Goal: Task Accomplishment & Management: Complete application form

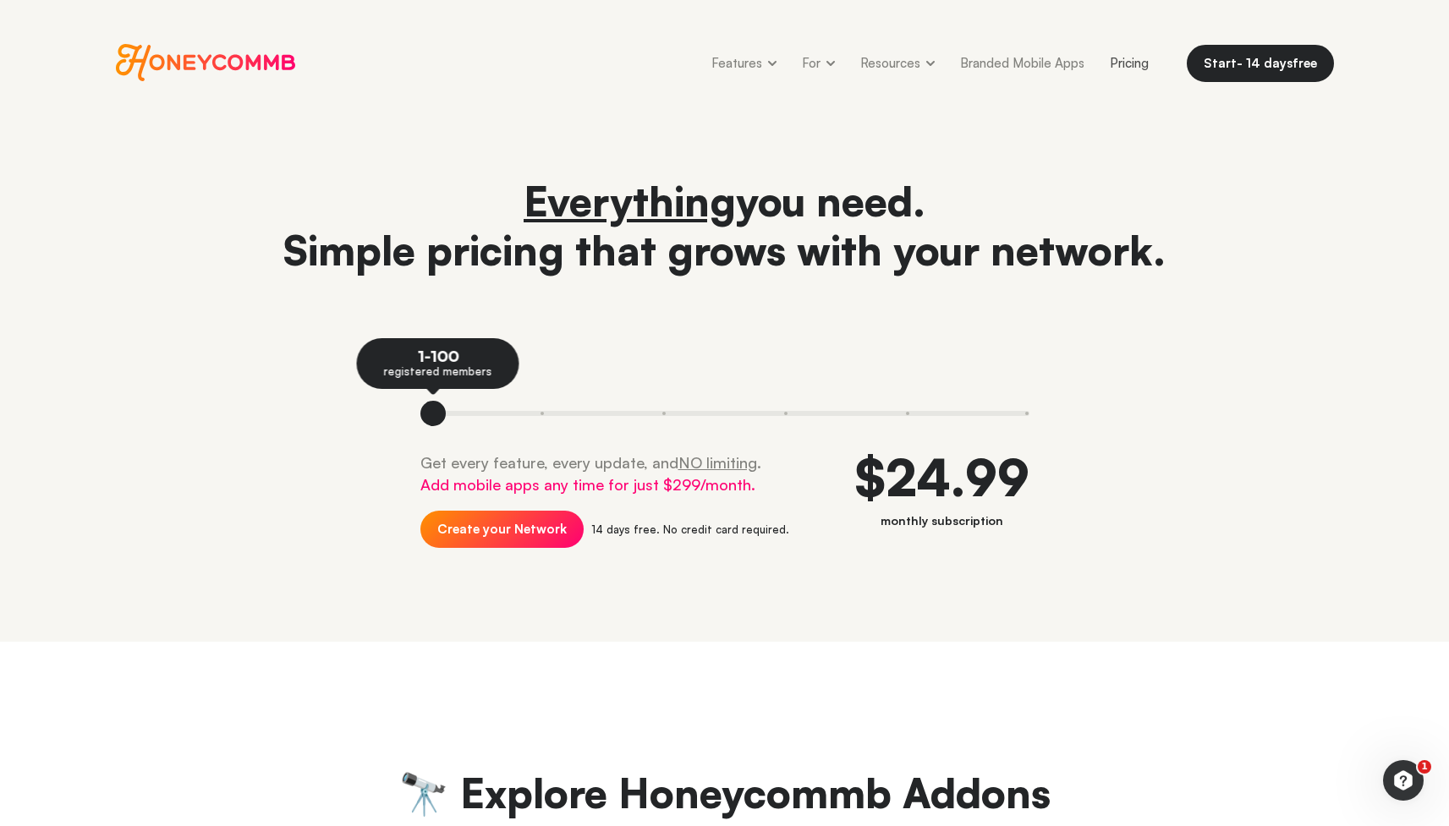
click at [201, 55] on span "Honeycommb" at bounding box center [206, 62] width 180 height 37
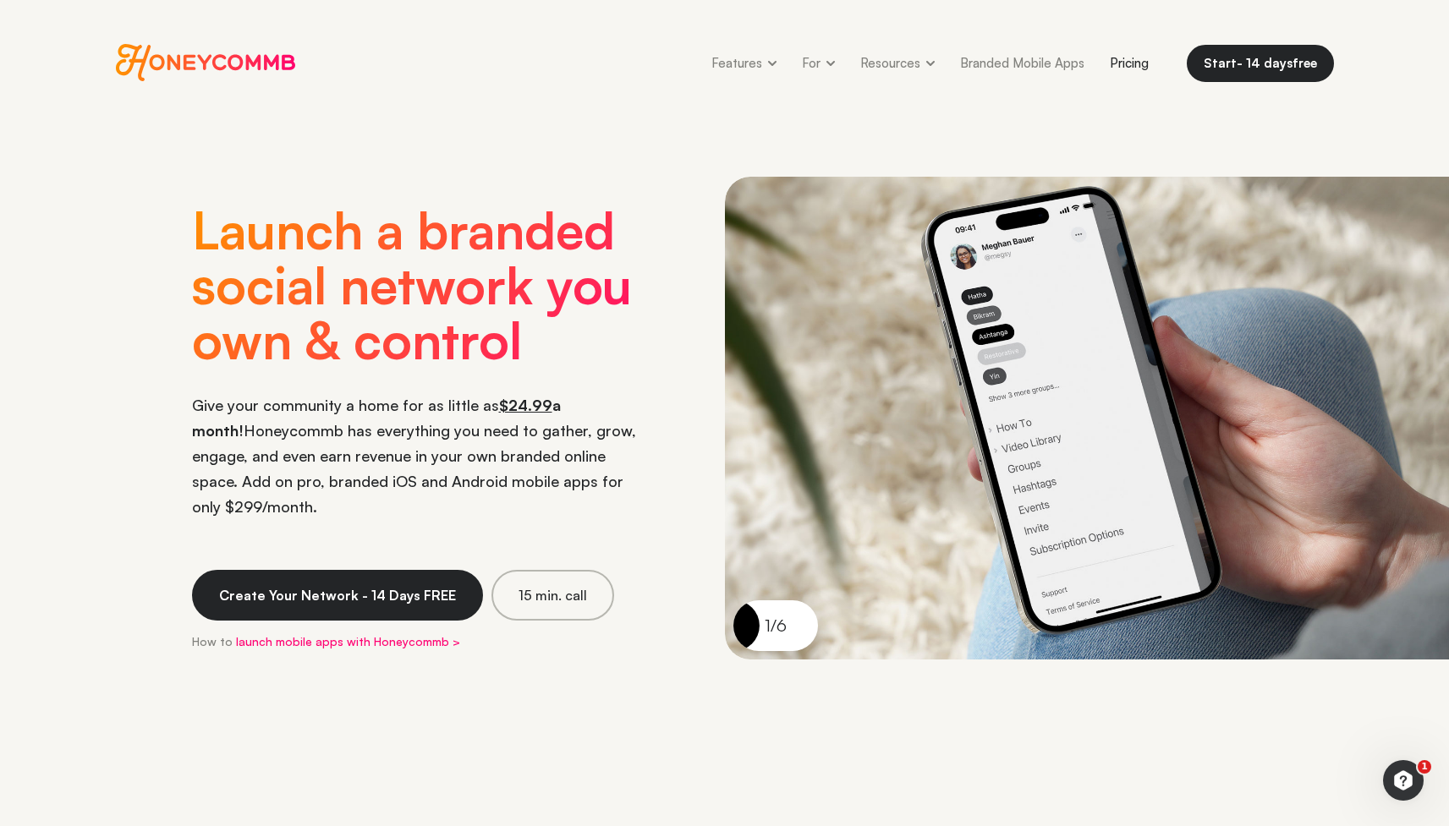
click at [1136, 60] on link "Pricing" at bounding box center [1129, 63] width 64 height 38
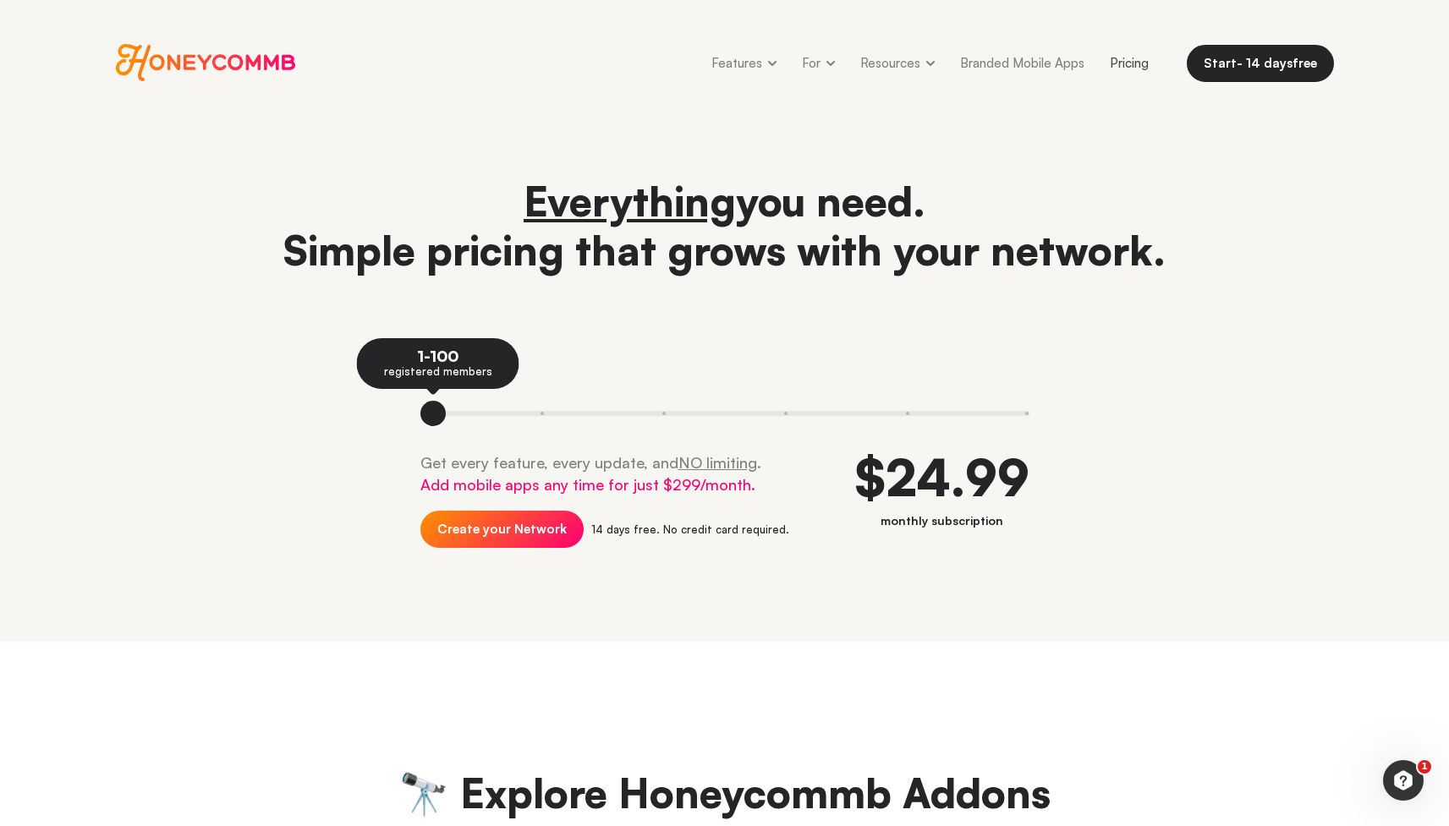
click at [239, 56] on span "Honeycommb" at bounding box center [206, 62] width 180 height 37
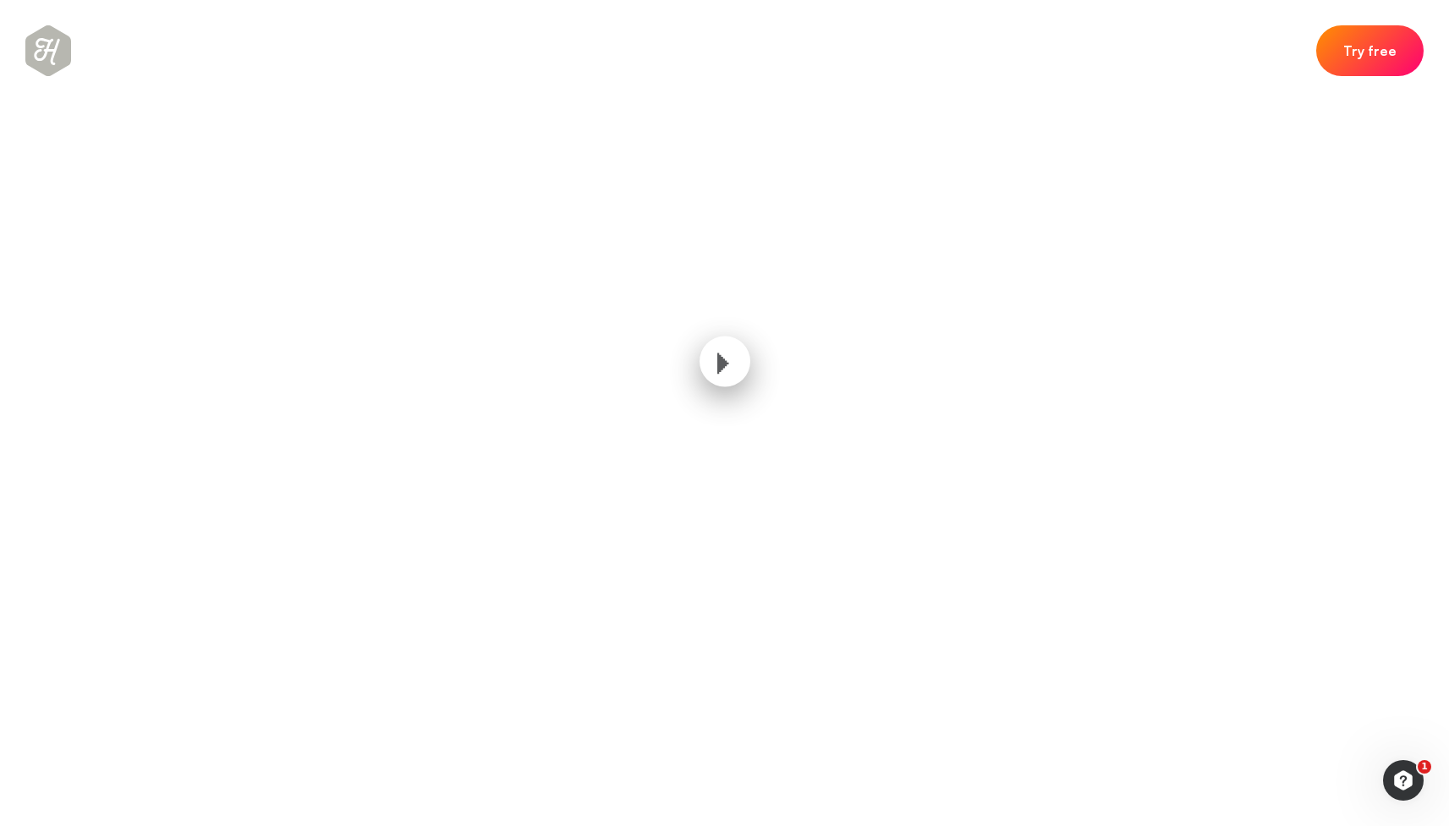
scroll to position [946, 0]
click at [1375, 50] on link "Try free" at bounding box center [1369, 48] width 107 height 51
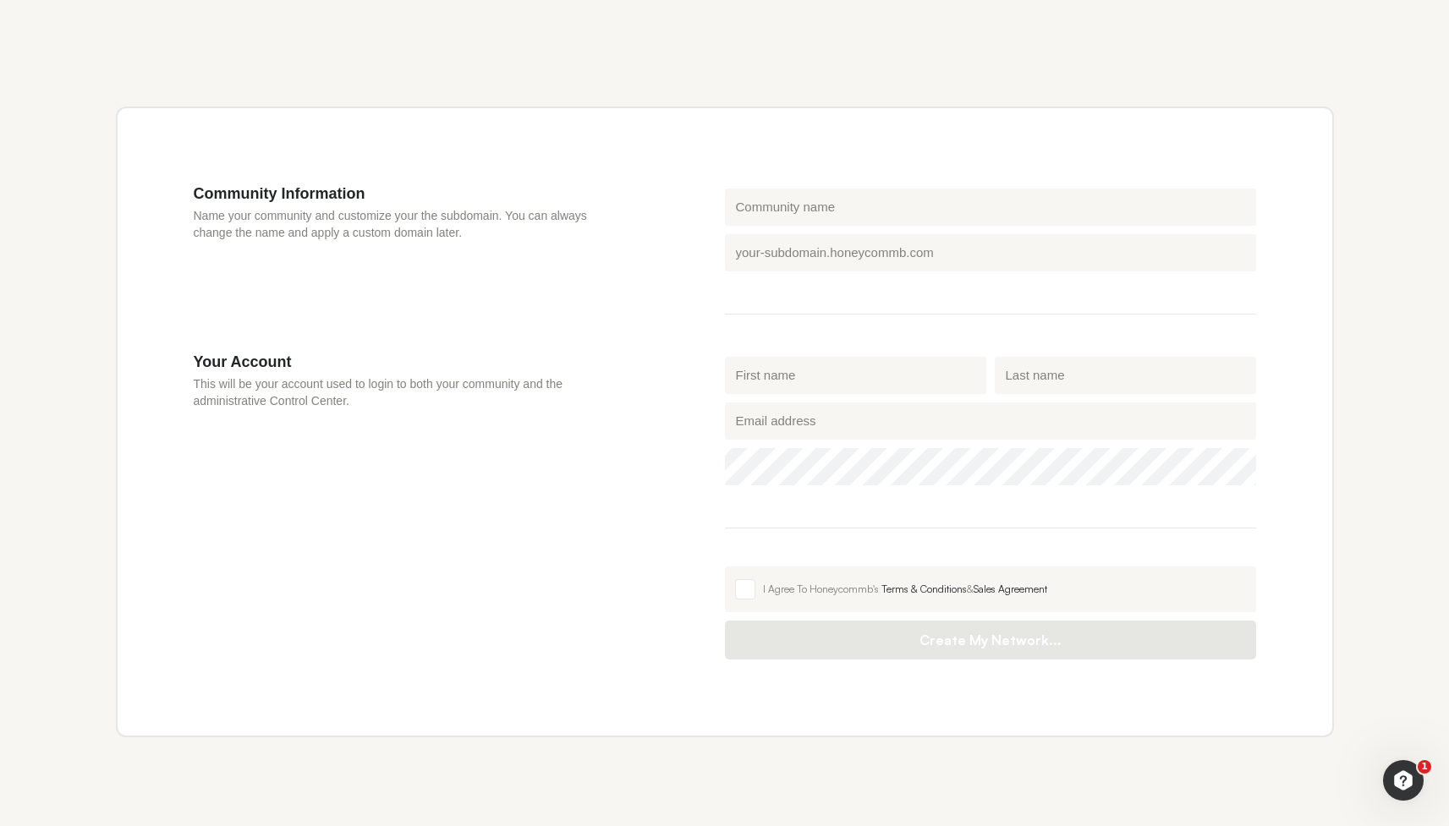
scroll to position [483, 0]
click at [785, 204] on input "Community name" at bounding box center [990, 206] width 531 height 37
type input "N"
type input "n"
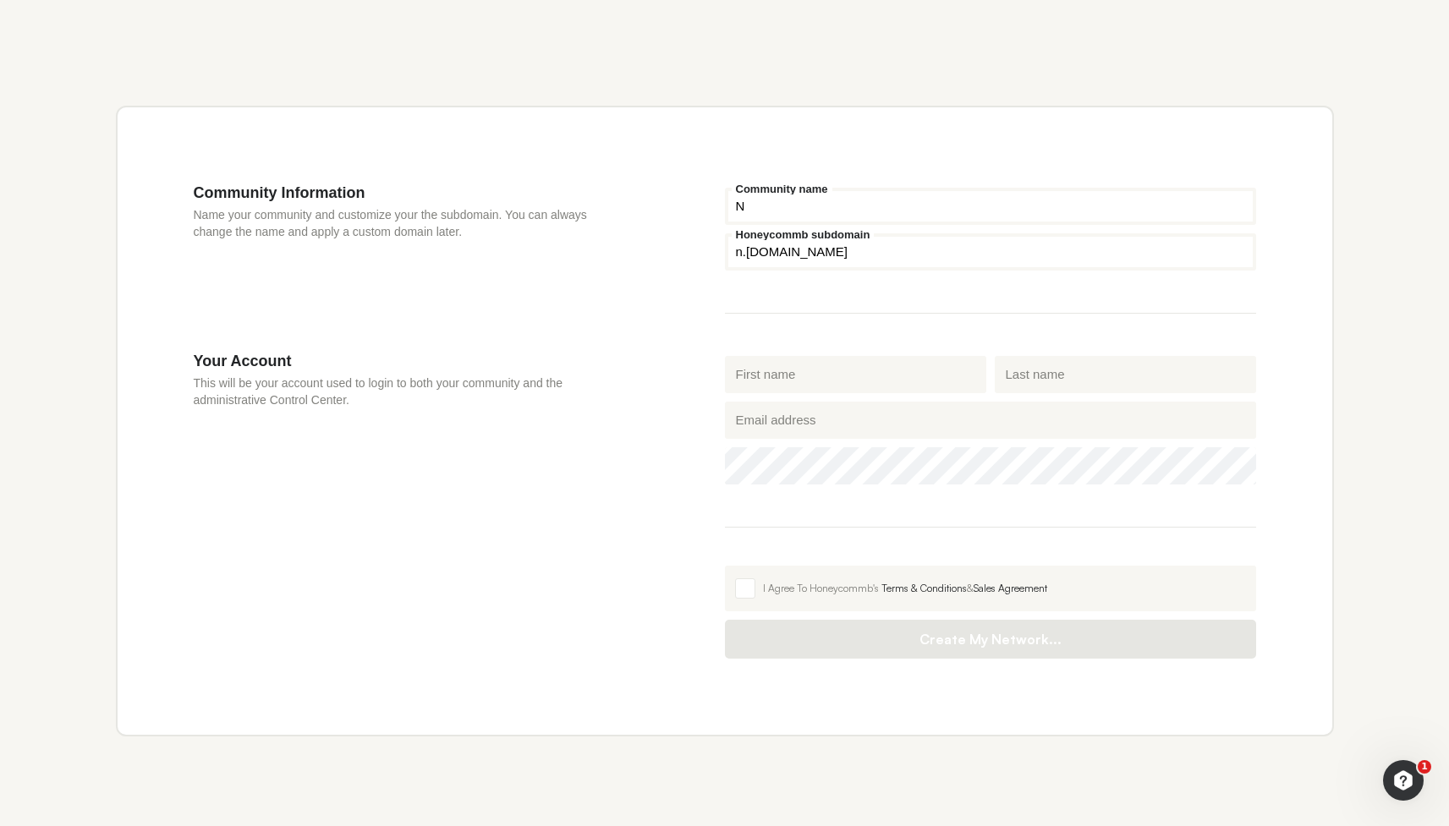
type input "Ne"
type input "ne"
type input "Net"
type input "net"
type input "Netw"
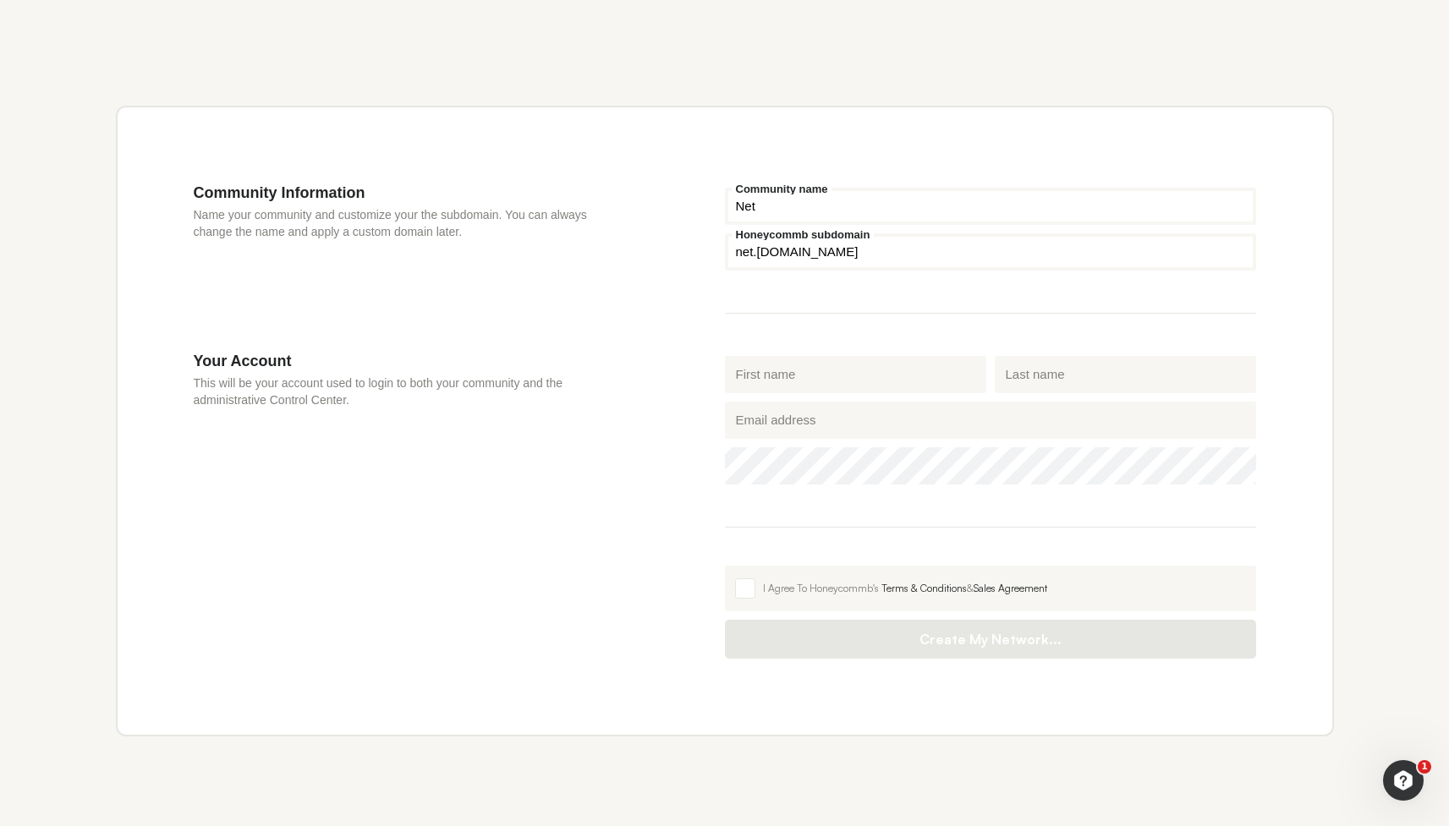
type input "netw"
type input "Netwo"
type input "netwo"
type input "Networ"
type input "networ"
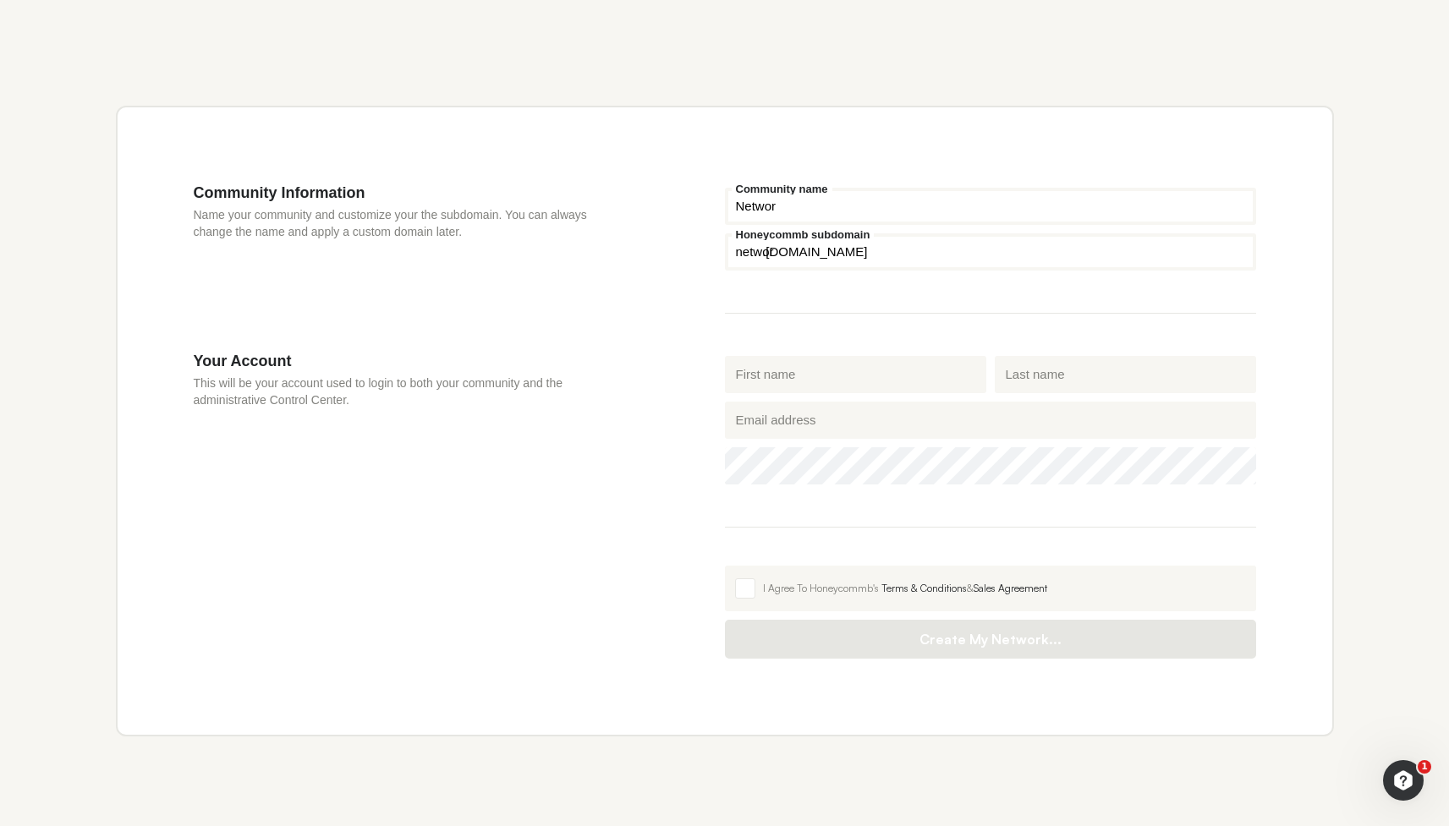
type input "Network"
type input "network"
type input "Network"
